Goal: Book appointment/travel/reservation

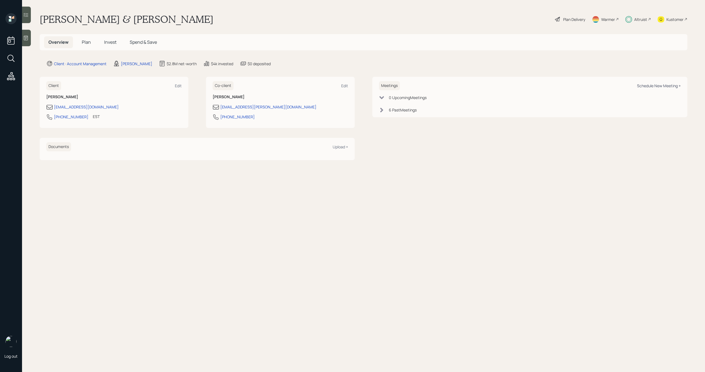
click at [642, 86] on div "Schedule New Meeting +" at bounding box center [659, 85] width 44 height 5
select select "d946c976-65aa-4529-ac9d-02c4f1114fc0"
